Goal: Find specific page/section: Find specific page/section

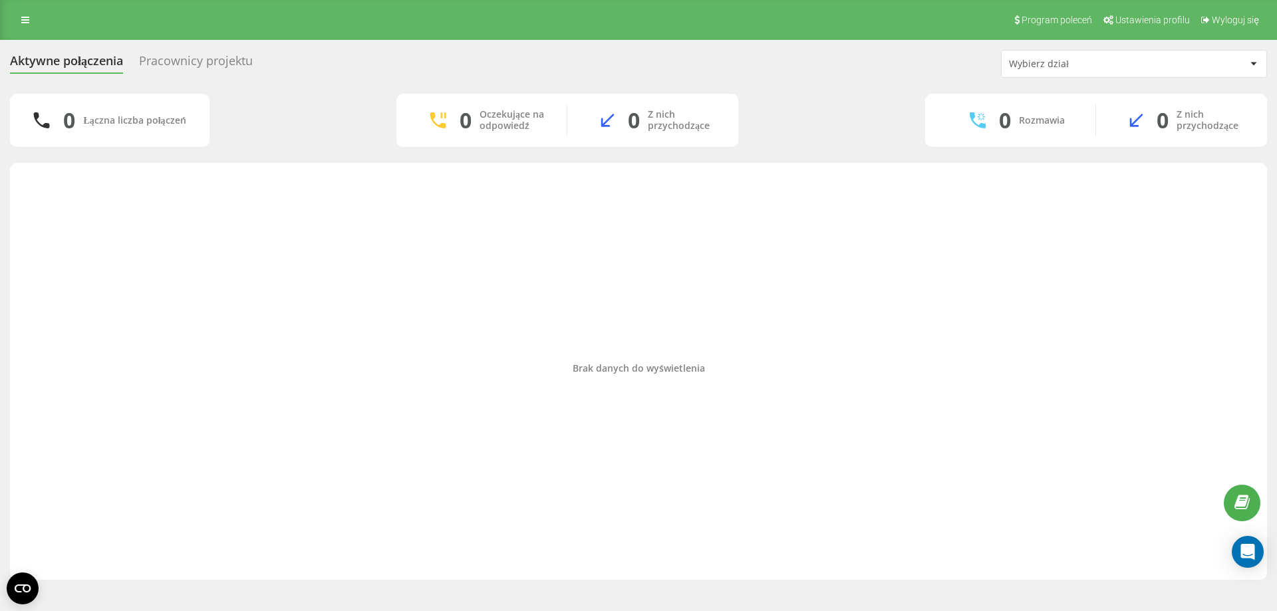
click at [466, 575] on div "Brak danych do wyświetlenia" at bounding box center [638, 371] width 1257 height 417
click at [377, 396] on div "Brak danych do wyświetlenia" at bounding box center [639, 368] width 1236 height 397
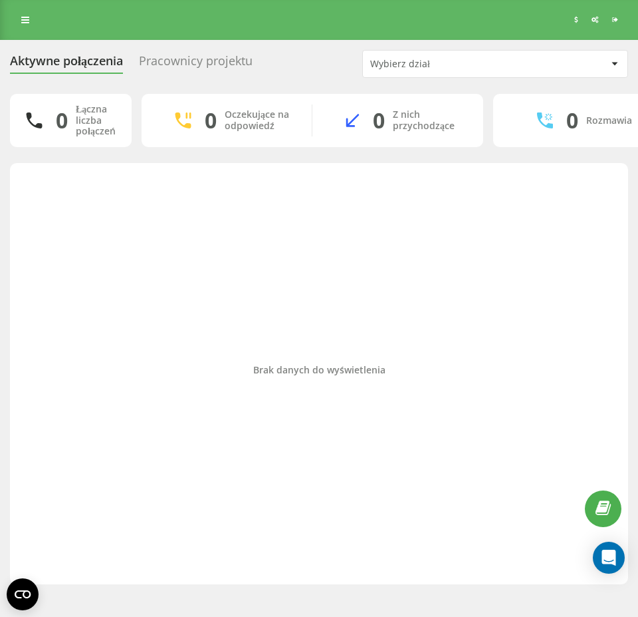
click at [507, 438] on div "Brak danych do wyświetlenia" at bounding box center [319, 370] width 597 height 401
click at [149, 323] on div "Brak danych do wyświetlenia" at bounding box center [319, 370] width 597 height 401
click at [571, 287] on div "Brak danych do wyświetlenia" at bounding box center [319, 370] width 597 height 401
click at [531, 346] on div "Brak danych do wyświetlenia" at bounding box center [319, 370] width 597 height 401
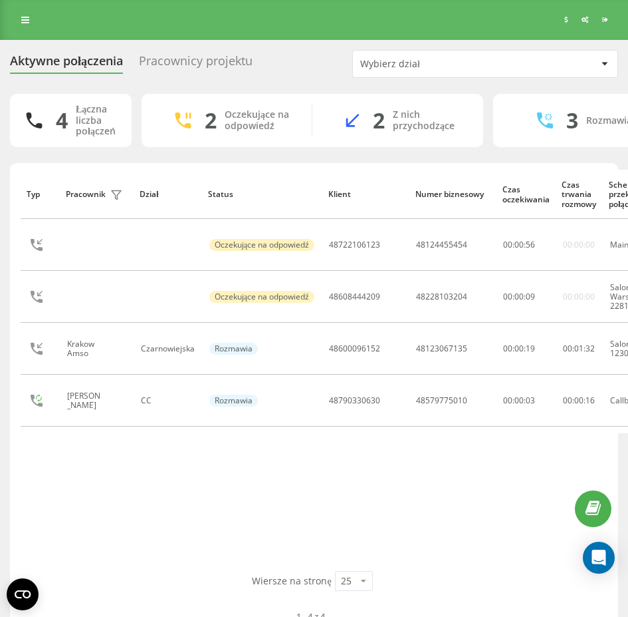
click at [235, 462] on div "Typ Pracownik filtra Dział Status Klient Numer biznesowy Czas oczekiwania Czas …" at bounding box center [314, 370] width 587 height 401
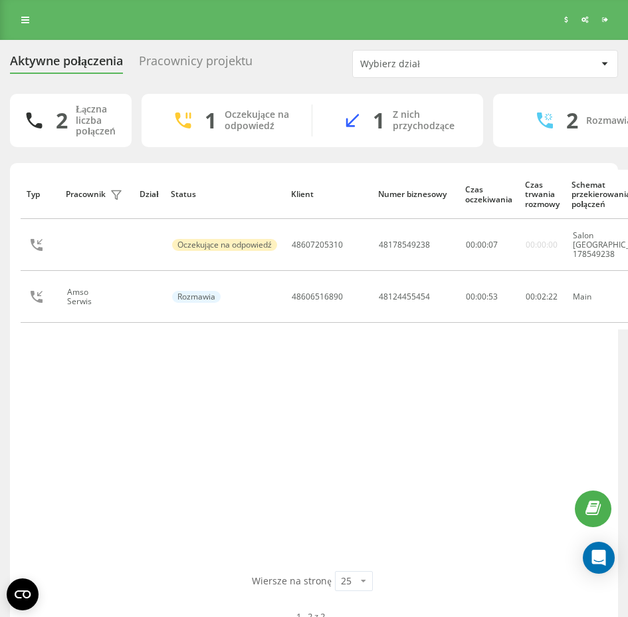
drag, startPoint x: 539, startPoint y: 360, endPoint x: 528, endPoint y: 354, distance: 12.2
click at [528, 354] on div "Typ Pracownik filtra Dział Status Klient Numer biznesowy Czas oczekiwania Czas …" at bounding box center [314, 370] width 587 height 401
drag, startPoint x: 378, startPoint y: 353, endPoint x: 365, endPoint y: 351, distance: 12.8
click at [365, 351] on div "Typ Pracownik filtra Dział Status Klient Numer biznesowy Czas oczekiwania Czas …" at bounding box center [314, 370] width 587 height 401
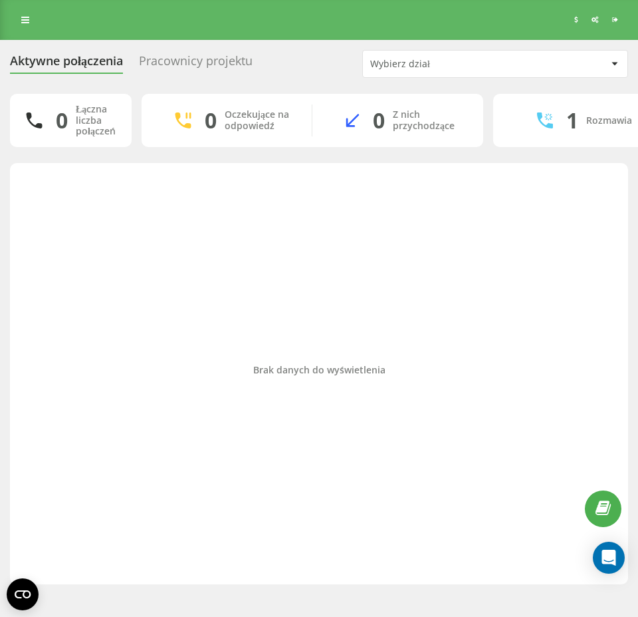
click at [541, 261] on div "Brak danych do wyświetlenia" at bounding box center [319, 370] width 597 height 401
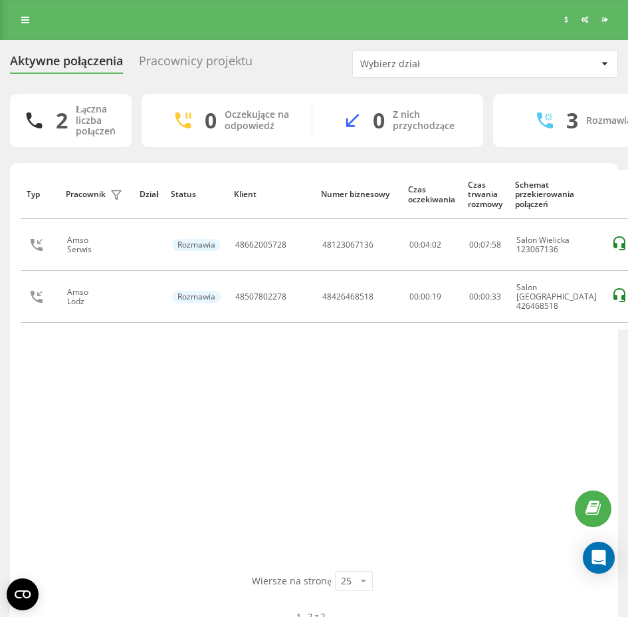
click at [405, 437] on div "Typ Pracownik filtra Dział Status Klient Numer biznesowy Czas oczekiwania Czas …" at bounding box center [314, 370] width 587 height 401
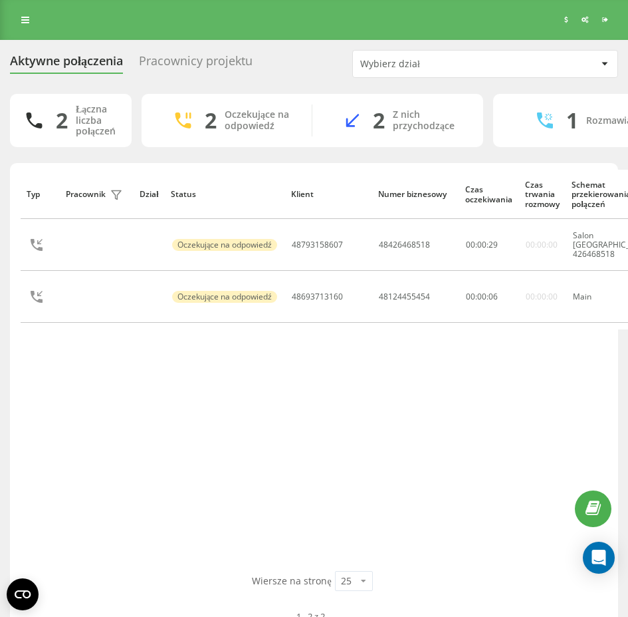
click at [521, 384] on div "Typ Pracownik filtra Dział Status Klient Numer biznesowy Czas oczekiwania Czas …" at bounding box center [314, 370] width 587 height 401
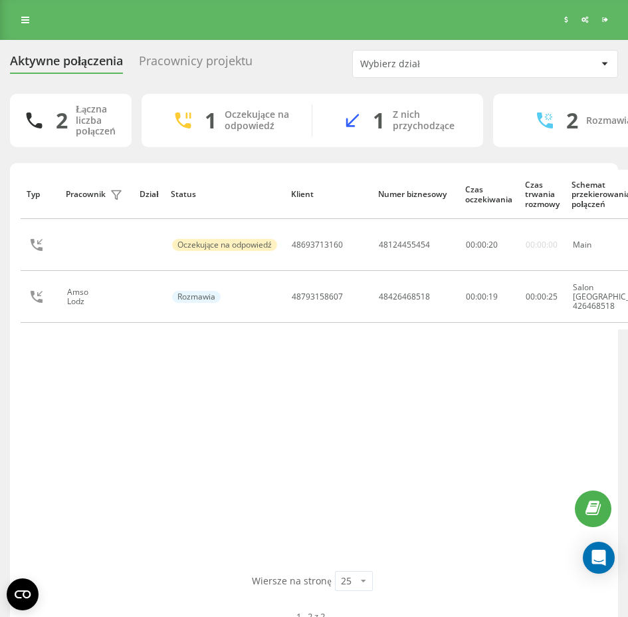
click at [495, 353] on div "Typ Pracownik filtra Dział Status Klient Numer biznesowy Czas oczekiwania Czas …" at bounding box center [314, 370] width 587 height 401
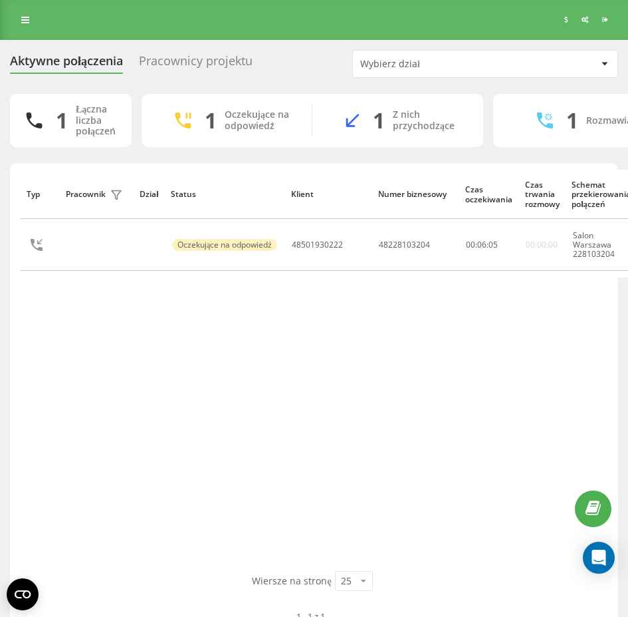
click at [281, 321] on div "Typ Pracownik filtra Dział Status Klient Numer biznesowy Czas oczekiwania Czas …" at bounding box center [314, 370] width 587 height 401
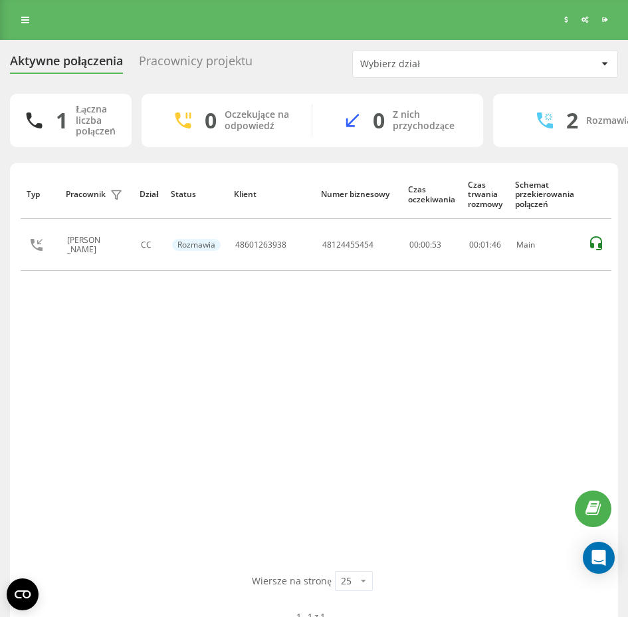
click at [309, 67] on div "Aktywne połączenia Pracownicy projektu Wybierz dział" at bounding box center [314, 64] width 609 height 28
click at [263, 351] on div "Typ Pracownik filtra Dział Status Klient Numer biznesowy Czas oczekiwania Czas …" at bounding box center [314, 370] width 587 height 401
click at [257, 392] on div "Typ Pracownik filtra Dział Status Klient Numer biznesowy Czas oczekiwania Czas …" at bounding box center [314, 370] width 587 height 401
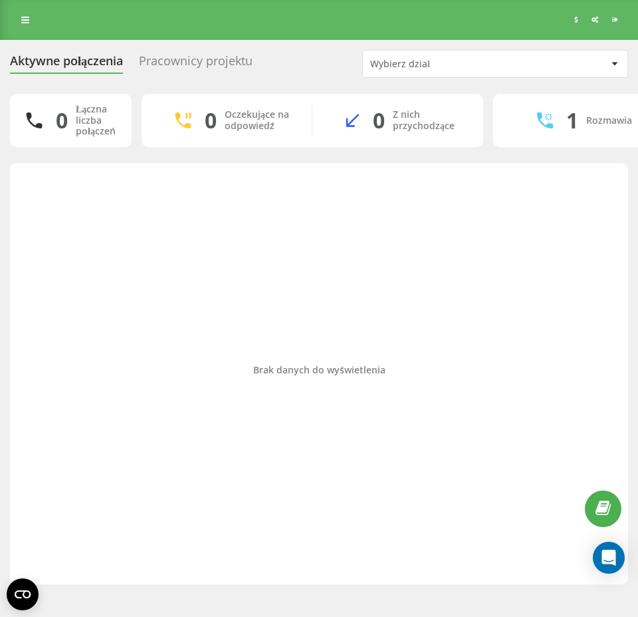
click at [468, 216] on div "Brak danych do wyświetlenia" at bounding box center [319, 370] width 597 height 401
click at [533, 301] on div "Brak danych do wyświetlenia" at bounding box center [319, 370] width 597 height 401
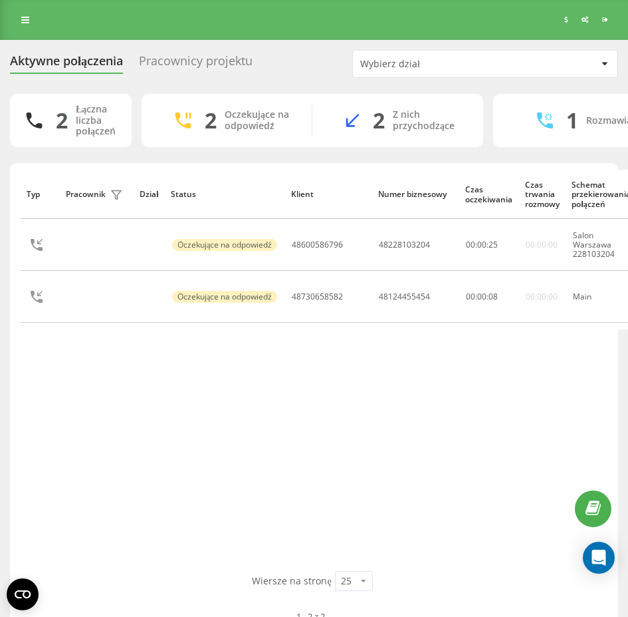
click at [525, 345] on div "Typ Pracownik filtra Dział Status Klient Numer biznesowy Czas oczekiwania Czas …" at bounding box center [314, 370] width 587 height 401
click at [489, 362] on div "Typ Pracownik filtra Dział Status Klient Numer biznesowy Czas oczekiwania Czas …" at bounding box center [314, 370] width 587 height 401
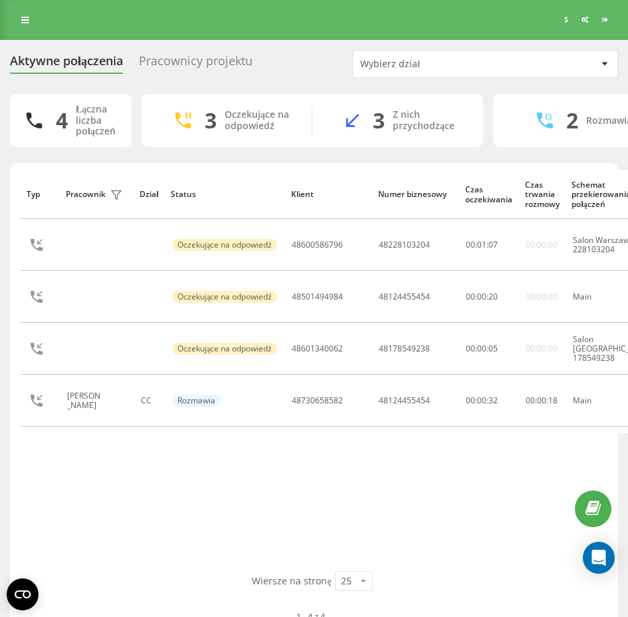
click at [368, 472] on div "Typ Pracownik filtra Dział Status Klient Numer biznesowy Czas oczekiwania Czas …" at bounding box center [314, 370] width 587 height 401
